Goal: Obtain resource: Obtain resource

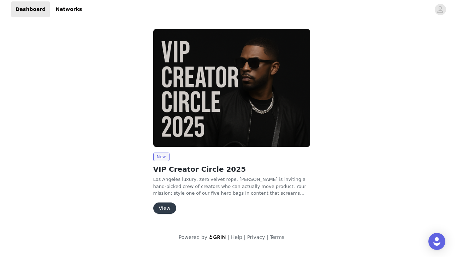
click at [356, 31] on div "New VIP Creator Circle 2025 Los Angeles luxury, zero velvet rope. [PERSON_NAME]…" at bounding box center [231, 123] width 331 height 196
click at [165, 201] on div "New VIP Creator Circle 2025 Los Angeles luxury, zero velvet rope. [PERSON_NAME]…" at bounding box center [231, 182] width 157 height 61
click at [165, 202] on button "View" at bounding box center [164, 207] width 23 height 11
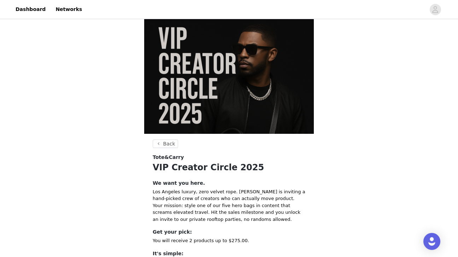
scroll to position [9, 0]
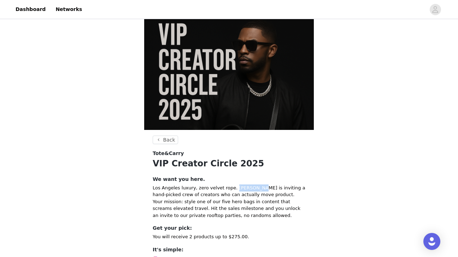
drag, startPoint x: 257, startPoint y: 78, endPoint x: 232, endPoint y: 77, distance: 24.4
click at [232, 184] on p "Los Angeles luxury, zero velvet rope. [PERSON_NAME] is inviting a hand-picked c…" at bounding box center [229, 201] width 153 height 35
copy p "Tote&Carry"
